Goal: Obtain resource: Obtain resource

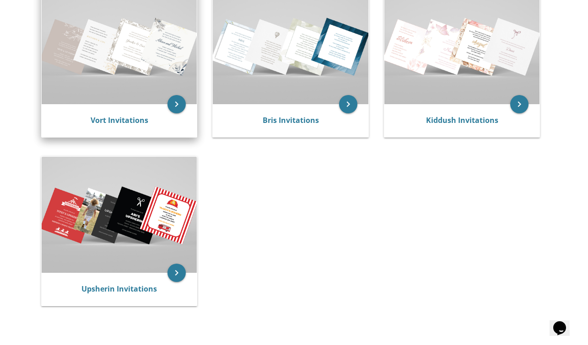
scroll to position [221, 0]
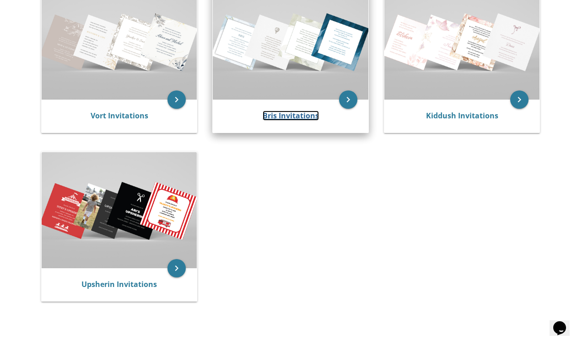
click at [273, 118] on link "Bris Invitations" at bounding box center [290, 116] width 56 height 10
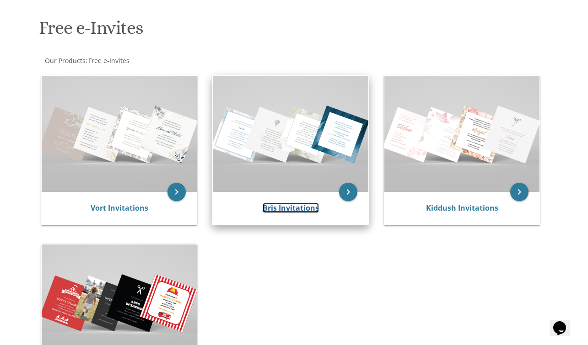
scroll to position [128, 0]
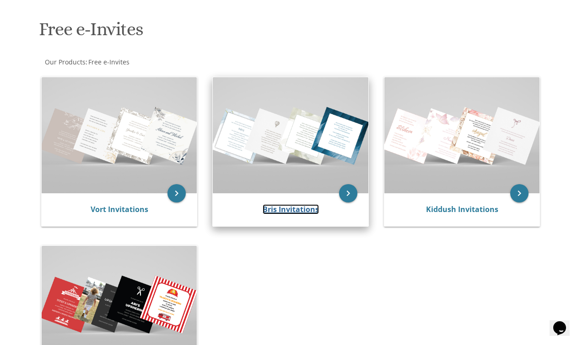
click at [291, 207] on link "Bris Invitations" at bounding box center [290, 209] width 56 height 10
click at [351, 194] on icon "keyboard_arrow_right" at bounding box center [348, 193] width 18 height 18
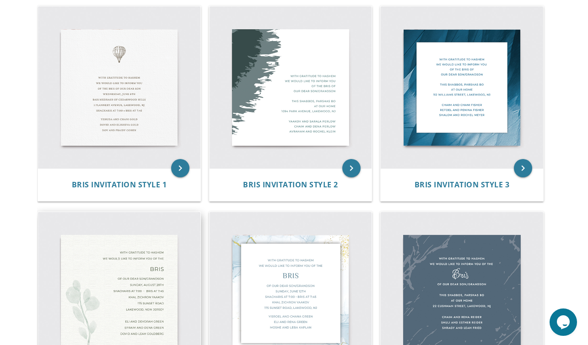
scroll to position [251, 0]
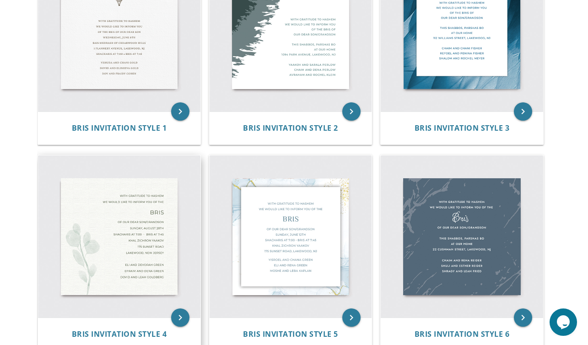
click at [119, 249] on img at bounding box center [119, 236] width 162 height 162
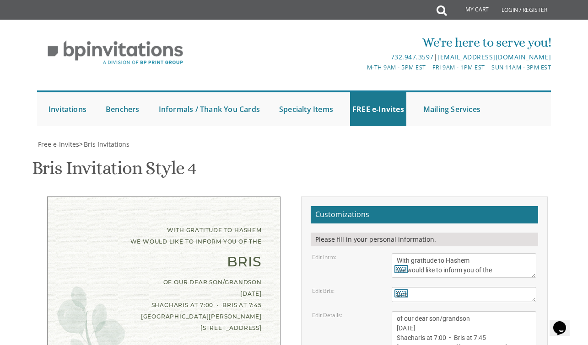
scroll to position [123, 0]
drag, startPoint x: 463, startPoint y: 206, endPoint x: 394, endPoint y: 204, distance: 69.5
click at [394, 311] on textarea "of our dear son/grandson [DATE] Shacharis at 7:00 • Bris at 7:45 [GEOGRAPHIC_DA…" at bounding box center [463, 342] width 145 height 63
drag, startPoint x: 449, startPoint y: 219, endPoint x: 441, endPoint y: 217, distance: 8.4
click at [441, 311] on textarea "of our dear son/grandson [DATE] Shacharis at 7:00 • Bris at 7:45 [GEOGRAPHIC_DA…" at bounding box center [463, 342] width 145 height 63
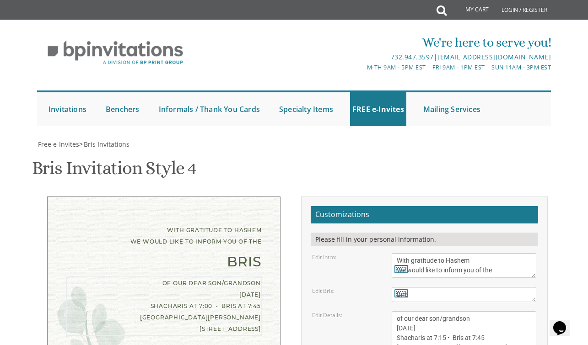
drag, startPoint x: 490, startPoint y: 219, endPoint x: 450, endPoint y: 211, distance: 41.4
click at [450, 311] on textarea "of our dear son/grandson [DATE] Shacharis at 7:00 • Bris at 7:45 [GEOGRAPHIC_DA…" at bounding box center [463, 342] width 145 height 63
click at [458, 311] on textarea "of our dear son/grandson [DATE] Shacharis at 7:00 • Bris at 7:45 [GEOGRAPHIC_DA…" at bounding box center [463, 342] width 145 height 63
drag, startPoint x: 497, startPoint y: 218, endPoint x: 450, endPoint y: 211, distance: 47.5
click at [450, 311] on textarea "of our dear son/grandson [DATE] Shacharis at 7:00 • Bris at 7:45 [GEOGRAPHIC_DA…" at bounding box center [463, 342] width 145 height 63
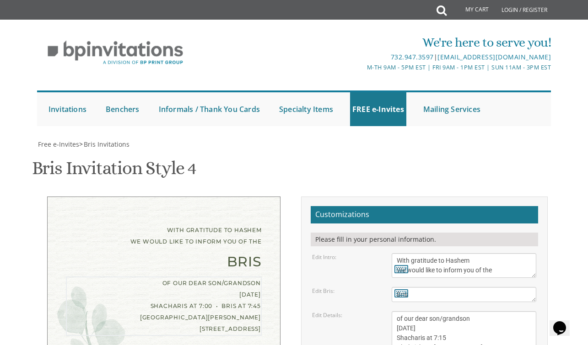
drag, startPoint x: 460, startPoint y: 226, endPoint x: 376, endPoint y: 221, distance: 83.4
click at [376, 311] on div "Edit Details: of our dear son/grandson [DATE] Shacharis at 7:00 • Bris at 7:45 …" at bounding box center [424, 342] width 238 height 63
drag, startPoint x: 451, startPoint y: 241, endPoint x: 431, endPoint y: 235, distance: 21.3
click at [431, 311] on textarea "of our dear son/grandson [DATE] Shacharis at 7:00 • Bris at 7:45 [GEOGRAPHIC_DA…" at bounding box center [463, 342] width 145 height 63
click at [447, 311] on textarea "of our dear son/grandson [DATE] Shacharis at 7:00 • Bris at 7:45 [GEOGRAPHIC_DA…" at bounding box center [463, 342] width 145 height 63
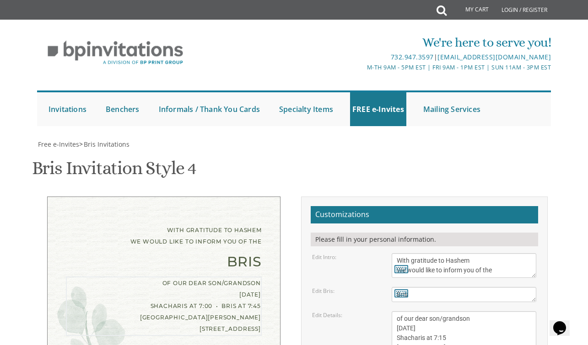
drag, startPoint x: 457, startPoint y: 231, endPoint x: 397, endPoint y: 233, distance: 60.4
click at [397, 311] on textarea "of our dear son/grandson [DATE] Shacharis at 7:00 • Bris at 7:45 [GEOGRAPHIC_DA…" at bounding box center [463, 342] width 145 height 63
type textarea "of our dear son/grandson [DATE] Shacharis at 7:15 [PERSON_NAME] [STREET_ADDRESS]"
drag, startPoint x: 476, startPoint y: 268, endPoint x: 389, endPoint y: 244, distance: 89.5
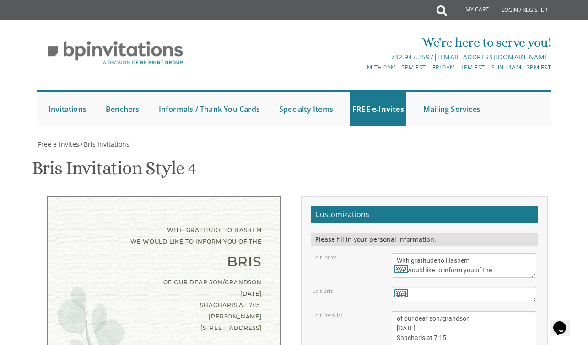
type textarea "[PERSON_NAME] and [PERSON_NAME] and Mrs [PERSON_NAME] and [PERSON_NAME]"
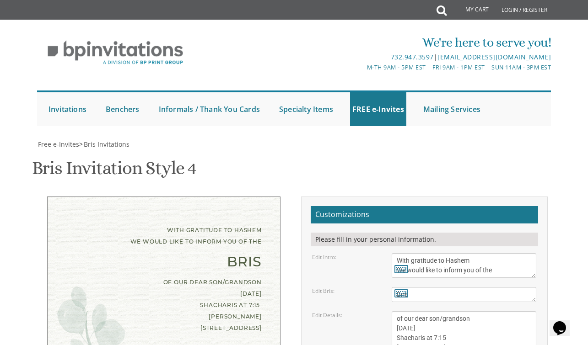
type input "[EMAIL_ADDRESS][DOMAIN_NAME]"
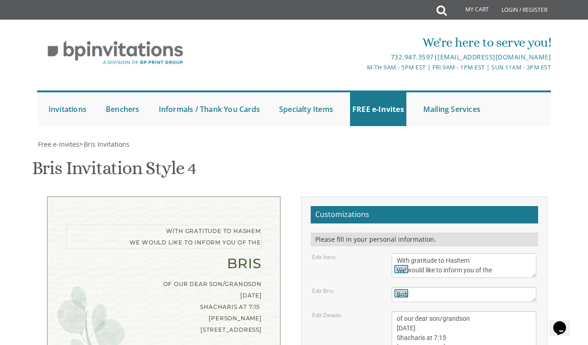
drag, startPoint x: 447, startPoint y: 75, endPoint x: 473, endPoint y: 74, distance: 26.5
click at [473, 253] on textarea "With gratitude to Hashem We would like to inform you of the" at bounding box center [463, 265] width 145 height 25
type textarea "With gratitude to Hashem We would like to invite you to the"
click at [416, 287] on textarea "Bris" at bounding box center [463, 294] width 145 height 15
drag, startPoint x: 416, startPoint y: 98, endPoint x: 394, endPoint y: 97, distance: 21.5
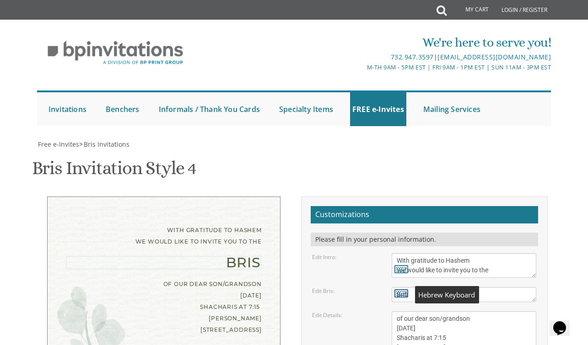
click at [394, 287] on div "Bris" at bounding box center [463, 294] width 145 height 15
type textarea "[PERSON_NAME]"
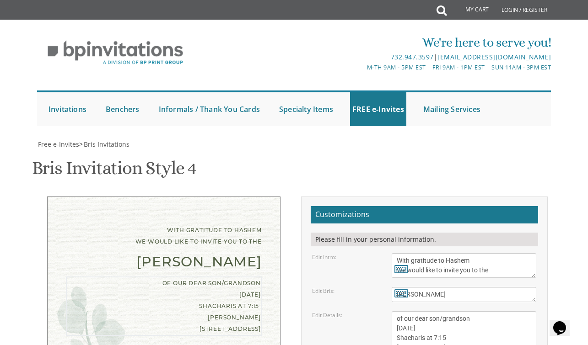
click at [484, 311] on textarea "of our dear son/grandson [DATE] Shacharis at 7:00 • Bris at 7:45 [GEOGRAPHIC_DA…" at bounding box center [463, 342] width 145 height 63
click at [401, 287] on icon at bounding box center [401, 293] width 14 height 13
type textarea "[PERSON_NAME]"
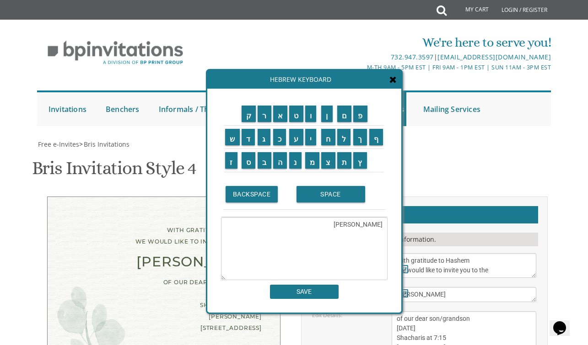
click at [396, 82] on icon at bounding box center [392, 79] width 7 height 9
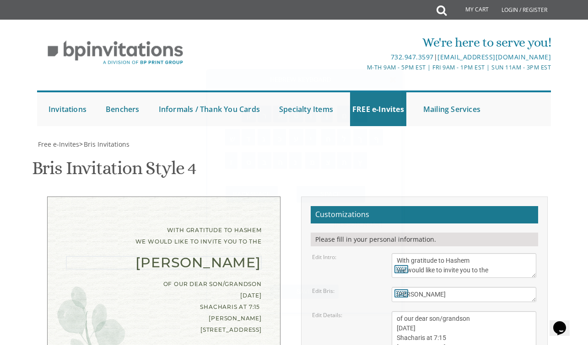
click at [446, 287] on textarea "Bris" at bounding box center [463, 294] width 145 height 15
type textarea "[PERSON_NAME]"
drag, startPoint x: 474, startPoint y: 131, endPoint x: 394, endPoint y: 135, distance: 80.1
click at [394, 311] on textarea "of our dear son/grandson [DATE] Shacharis at 7:00 • Bris at 7:45 [GEOGRAPHIC_DA…" at bounding box center [463, 342] width 145 height 63
drag, startPoint x: 470, startPoint y: 135, endPoint x: 396, endPoint y: 134, distance: 73.2
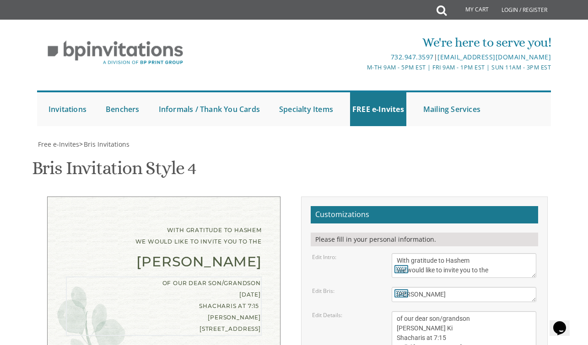
click at [396, 311] on textarea "of our dear son/grandson [DATE] Shacharis at 7:00 • Bris at 7:45 [GEOGRAPHIC_DA…" at bounding box center [463, 342] width 145 height 63
type textarea "of our dear son/grandson Shacharis at 7:15 Kollel [PERSON_NAME] [STREET_ADDRESS]"
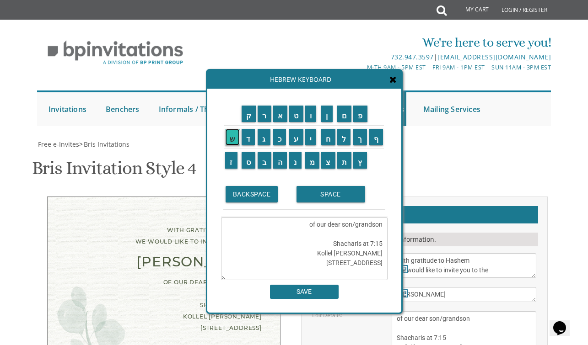
click at [229, 140] on input "ש" at bounding box center [232, 137] width 15 height 16
click at [266, 163] on input "ב" at bounding box center [264, 160] width 14 height 16
click at [347, 162] on input "ת" at bounding box center [344, 160] width 15 height 16
click at [339, 234] on textarea "of our dear son/grandson Shacharis at 7:15 Kollel [PERSON_NAME] [STREET_ADDRESS]" at bounding box center [304, 248] width 166 height 63
click at [227, 139] on input "ש" at bounding box center [232, 137] width 15 height 16
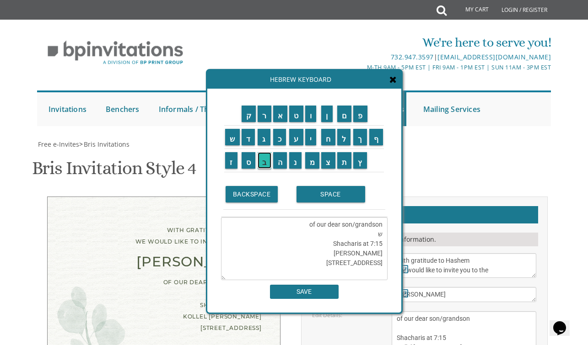
click at [262, 165] on input "ב" at bounding box center [264, 160] width 14 height 16
click at [343, 159] on input "ת" at bounding box center [344, 160] width 15 height 16
click at [322, 196] on input "SPACE" at bounding box center [330, 194] width 69 height 16
click at [363, 115] on input "פ" at bounding box center [360, 114] width 14 height 16
click at [261, 111] on input "ר" at bounding box center [264, 114] width 14 height 16
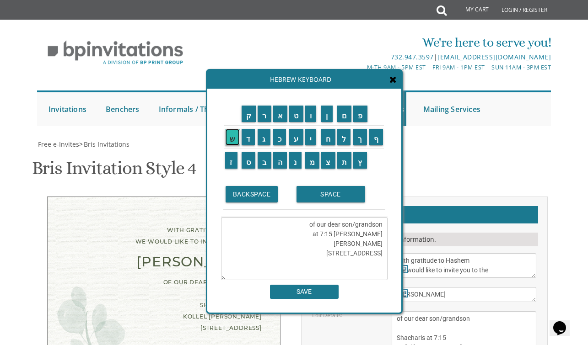
click at [235, 133] on input "ש" at bounding box center [232, 137] width 15 height 16
click at [340, 166] on input "ת" at bounding box center [344, 160] width 15 height 16
click at [333, 192] on input "SPACE" at bounding box center [330, 194] width 69 height 16
click at [277, 138] on input "כ" at bounding box center [279, 137] width 13 height 16
click at [311, 137] on input "י" at bounding box center [310, 137] width 11 height 16
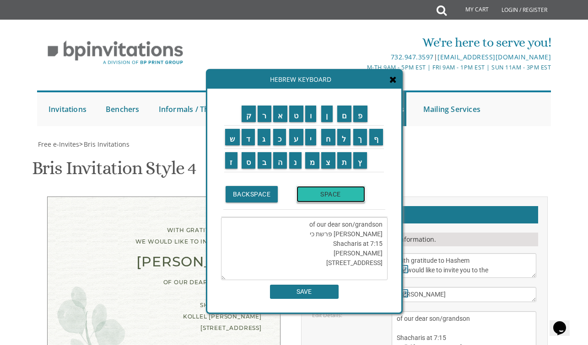
click at [311, 188] on input "SPACE" at bounding box center [330, 194] width 69 height 16
click at [346, 167] on input "ת" at bounding box center [344, 160] width 15 height 16
click at [328, 163] on input "צ" at bounding box center [328, 160] width 14 height 16
click at [276, 117] on input "א" at bounding box center [280, 114] width 15 height 16
click at [393, 78] on icon at bounding box center [392, 79] width 7 height 9
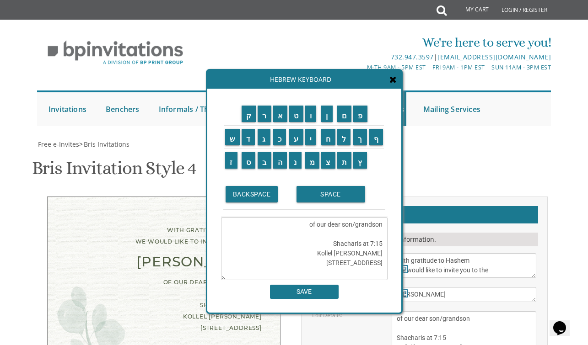
click at [352, 238] on textarea "of our dear son/grandson Shacharis at 7:15 Kollel [PERSON_NAME] [STREET_ADDRESS]" at bounding box center [304, 248] width 166 height 63
click at [233, 137] on input "ש" at bounding box center [232, 137] width 15 height 16
click at [265, 161] on input "ב" at bounding box center [264, 160] width 14 height 16
click at [343, 159] on input "ת" at bounding box center [344, 160] width 15 height 16
click at [321, 192] on input "SPACE" at bounding box center [330, 194] width 69 height 16
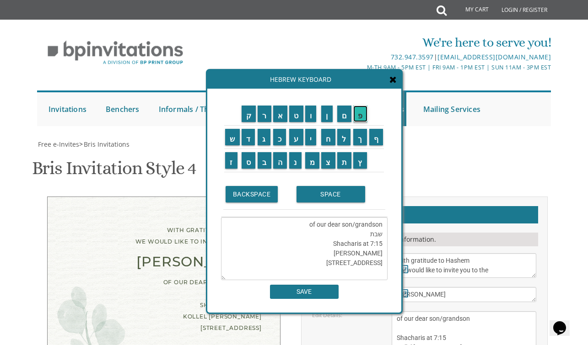
click at [365, 114] on input "פ" at bounding box center [360, 114] width 14 height 16
click at [265, 117] on input "ר" at bounding box center [264, 114] width 14 height 16
click at [233, 144] on input "ש" at bounding box center [232, 137] width 15 height 16
click at [347, 160] on input "ת" at bounding box center [344, 160] width 15 height 16
click at [343, 198] on input "SPACE" at bounding box center [330, 194] width 69 height 16
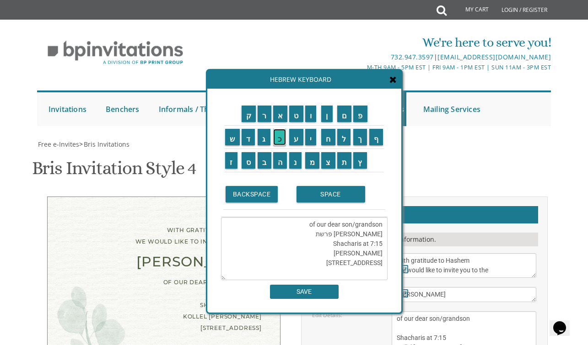
click at [280, 143] on input "כ" at bounding box center [279, 137] width 13 height 16
click at [310, 142] on input "י" at bounding box center [310, 137] width 11 height 16
click at [329, 196] on input "SPACE" at bounding box center [330, 194] width 69 height 16
click at [346, 168] on input "ת" at bounding box center [344, 160] width 15 height 16
click at [329, 164] on input "צ" at bounding box center [328, 160] width 14 height 16
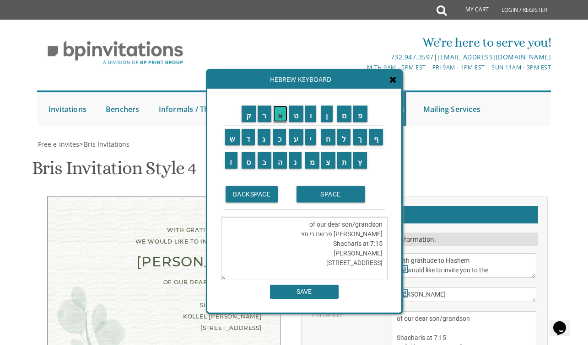
click at [275, 112] on input "א" at bounding box center [280, 114] width 15 height 16
type textarea "of our dear son/grandson [PERSON_NAME] פרשת כי תצא Shacharis at 7:15 [PERSON_NA…"
click at [309, 301] on div "ק ר א ט ו ן ם פ ש ד ג כ ע י" at bounding box center [304, 201] width 194 height 224
click at [309, 296] on input "SAVE" at bounding box center [304, 292] width 69 height 14
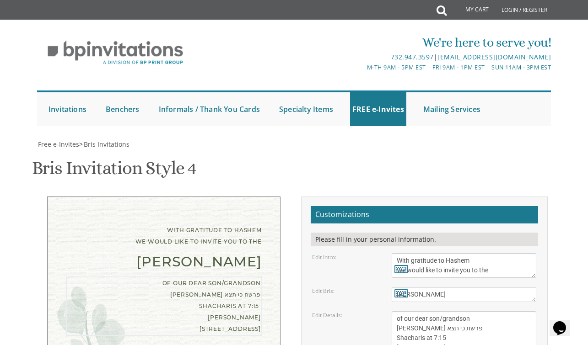
click at [450, 311] on textarea "of our dear son/grandson [DATE] Shacharis at 7:00 • Bris at 7:45 [GEOGRAPHIC_DA…" at bounding box center [463, 342] width 145 height 63
drag, startPoint x: 450, startPoint y: 164, endPoint x: 395, endPoint y: 146, distance: 57.7
click at [395, 311] on textarea "of our dear son/grandson [DATE] Shacharis at 7:00 • Bris at 7:45 [GEOGRAPHIC_DA…" at bounding box center [463, 342] width 145 height 63
click at [408, 311] on textarea "of our dear son/grandson [DATE] Shacharis at 7:00 • Bris at 7:45 [GEOGRAPHIC_DA…" at bounding box center [463, 342] width 145 height 63
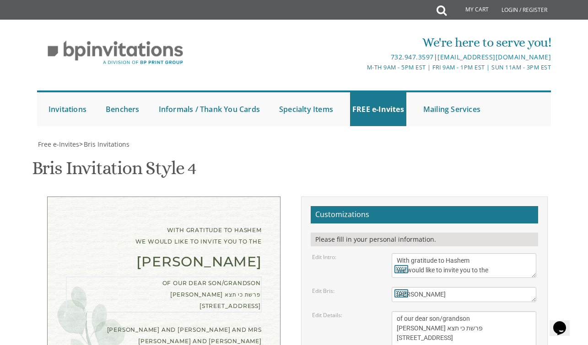
drag, startPoint x: 457, startPoint y: 132, endPoint x: 398, endPoint y: 130, distance: 59.0
click at [398, 311] on textarea "of our dear son/grandson [DATE] Shacharis at 7:00 • Bris at 7:45 [GEOGRAPHIC_DA…" at bounding box center [463, 342] width 145 height 63
click at [464, 311] on textarea "of our dear son/grandson [DATE] Shacharis at 7:00 • Bris at 7:45 [GEOGRAPHIC_DA…" at bounding box center [463, 342] width 145 height 63
click at [477, 311] on textarea "of our dear son/grandson [DATE] Shacharis at 7:00 • Bris at 7:45 [GEOGRAPHIC_DA…" at bounding box center [463, 342] width 145 height 63
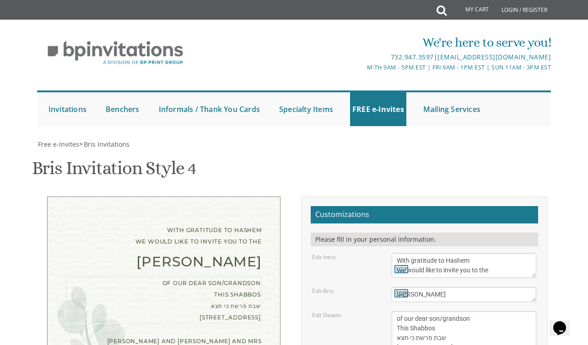
click at [460, 311] on textarea "of our dear son/grandson [DATE] Shacharis at 7:00 • Bris at 7:45 [GEOGRAPHIC_DA…" at bounding box center [463, 342] width 145 height 63
drag, startPoint x: 452, startPoint y: 141, endPoint x: 438, endPoint y: 140, distance: 14.6
click at [438, 311] on textarea "of our dear son/grandson [DATE] Shacharis at 7:00 • Bris at 7:45 [GEOGRAPHIC_DA…" at bounding box center [463, 342] width 145 height 63
type textarea "of our dear son/grandson This [PERSON_NAME] פרשת כי תצא [STREET_ADDRESS]"
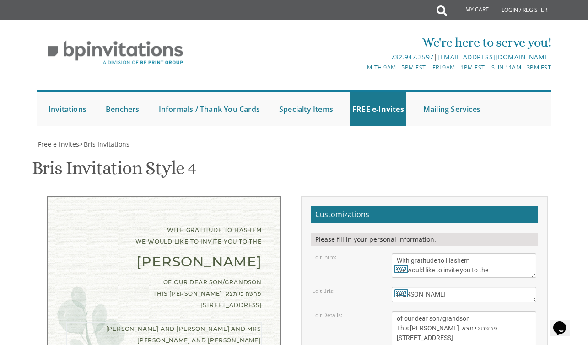
drag, startPoint x: 439, startPoint y: 130, endPoint x: 482, endPoint y: 131, distance: 43.0
click at [482, 311] on textarea "of our dear son/grandson [DATE] Shacharis at 7:00 • Bris at 7:45 [GEOGRAPHIC_DA…" at bounding box center [463, 342] width 145 height 63
click at [460, 206] on h2 "Customizations" at bounding box center [423, 214] width 227 height 17
